Goal: Task Accomplishment & Management: Manage account settings

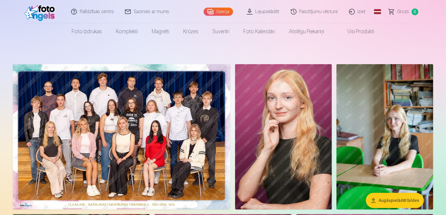
click at [401, 12] on span "Grozs" at bounding box center [403, 11] width 12 height 7
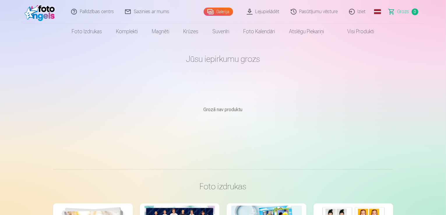
click at [313, 14] on link "Pasūtījumu vēsture" at bounding box center [315, 11] width 58 height 23
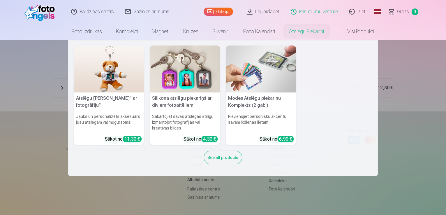
click at [409, 139] on nav "Atslēgu piekariņš Lācītis" ar fotogrāfiju" Jauks un personalizēts aksesuārs jūs…" at bounding box center [223, 108] width 446 height 136
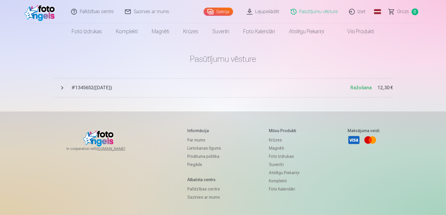
click at [87, 90] on span "# 1345652 ( [DATE] )" at bounding box center [211, 87] width 279 height 7
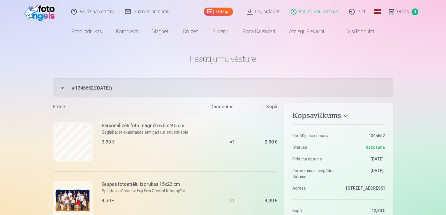
click at [357, 13] on link "Iziet" at bounding box center [358, 11] width 28 height 23
